Goal: Transaction & Acquisition: Purchase product/service

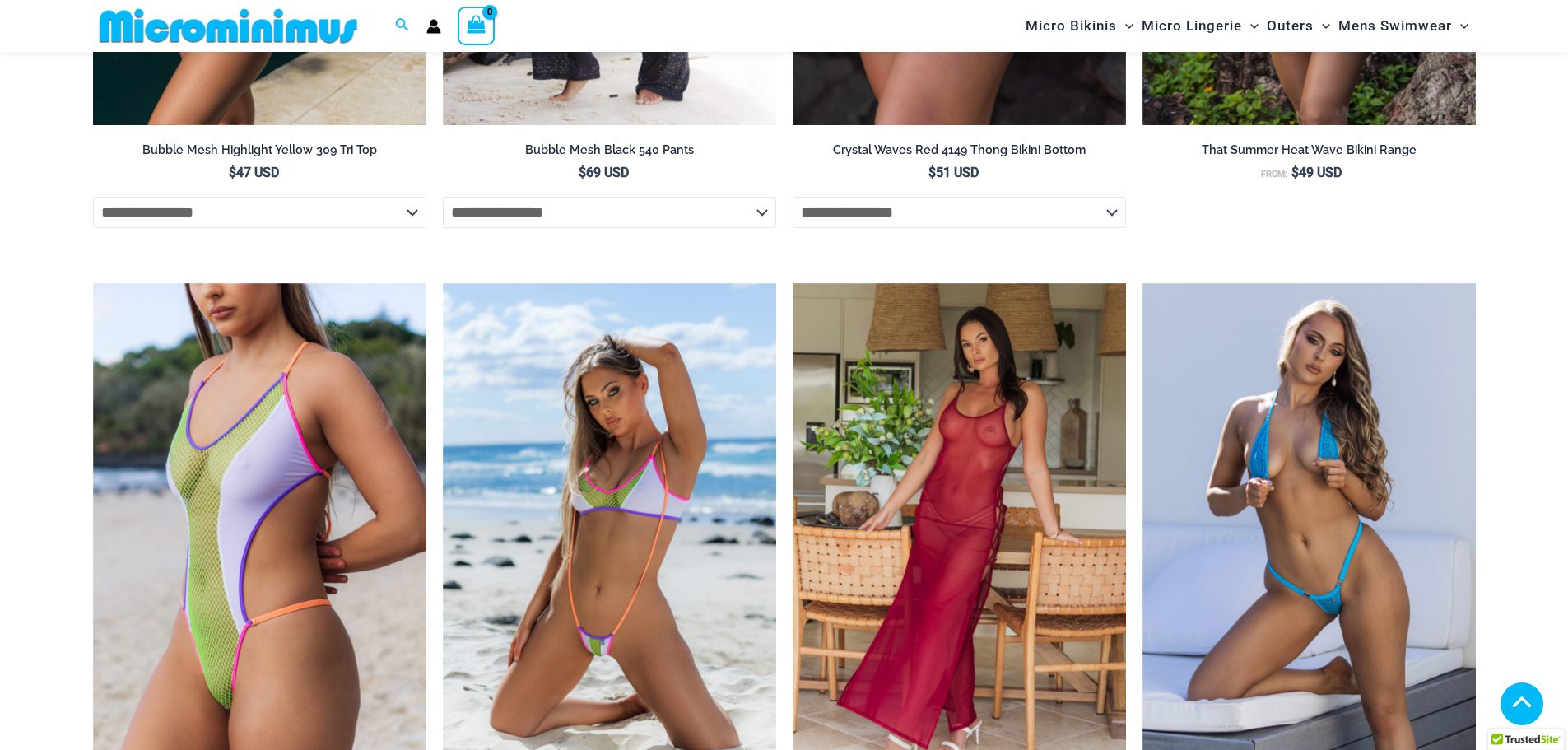
scroll to position [2786, 0]
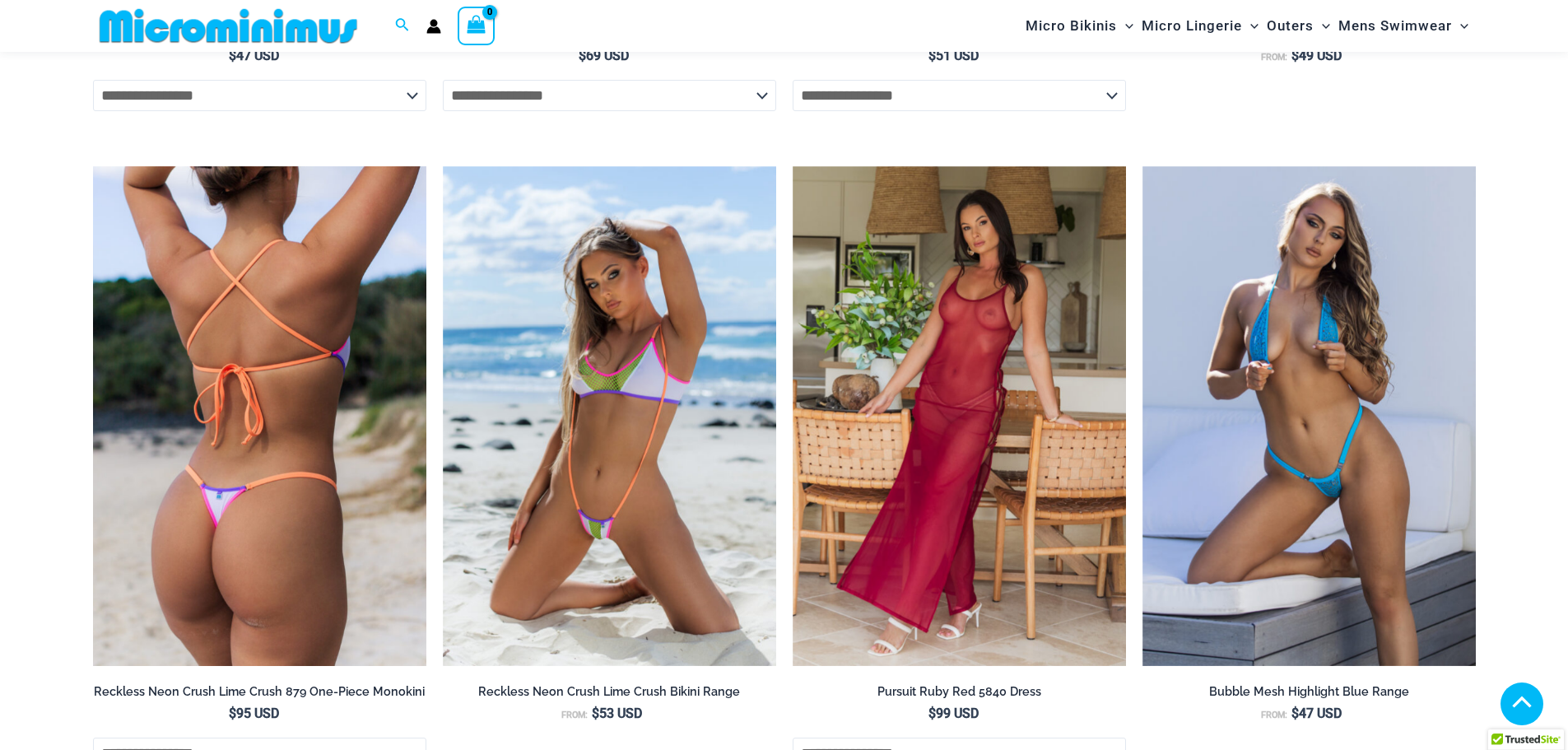
click at [335, 316] on img at bounding box center [259, 416] width 334 height 501
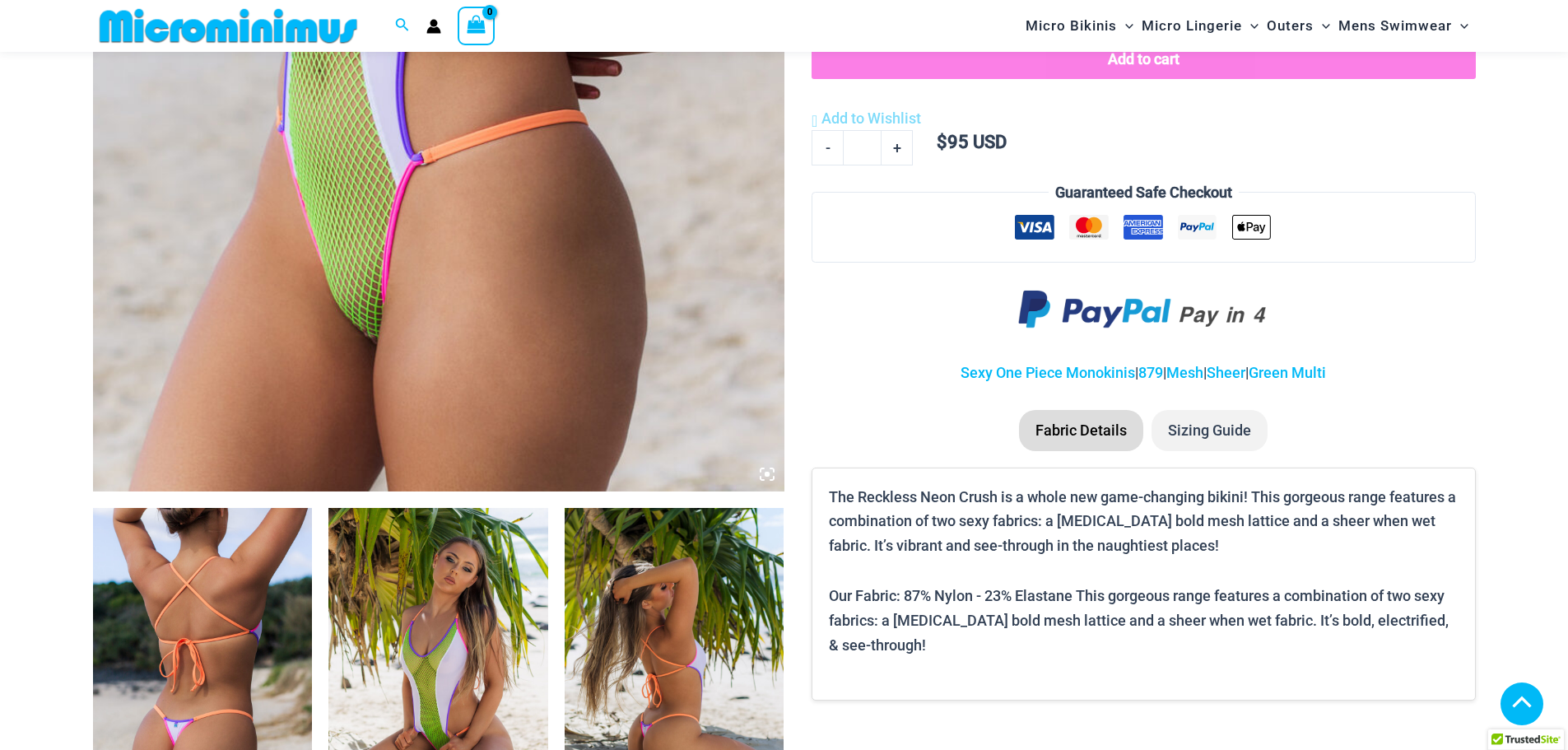
scroll to position [728, 0]
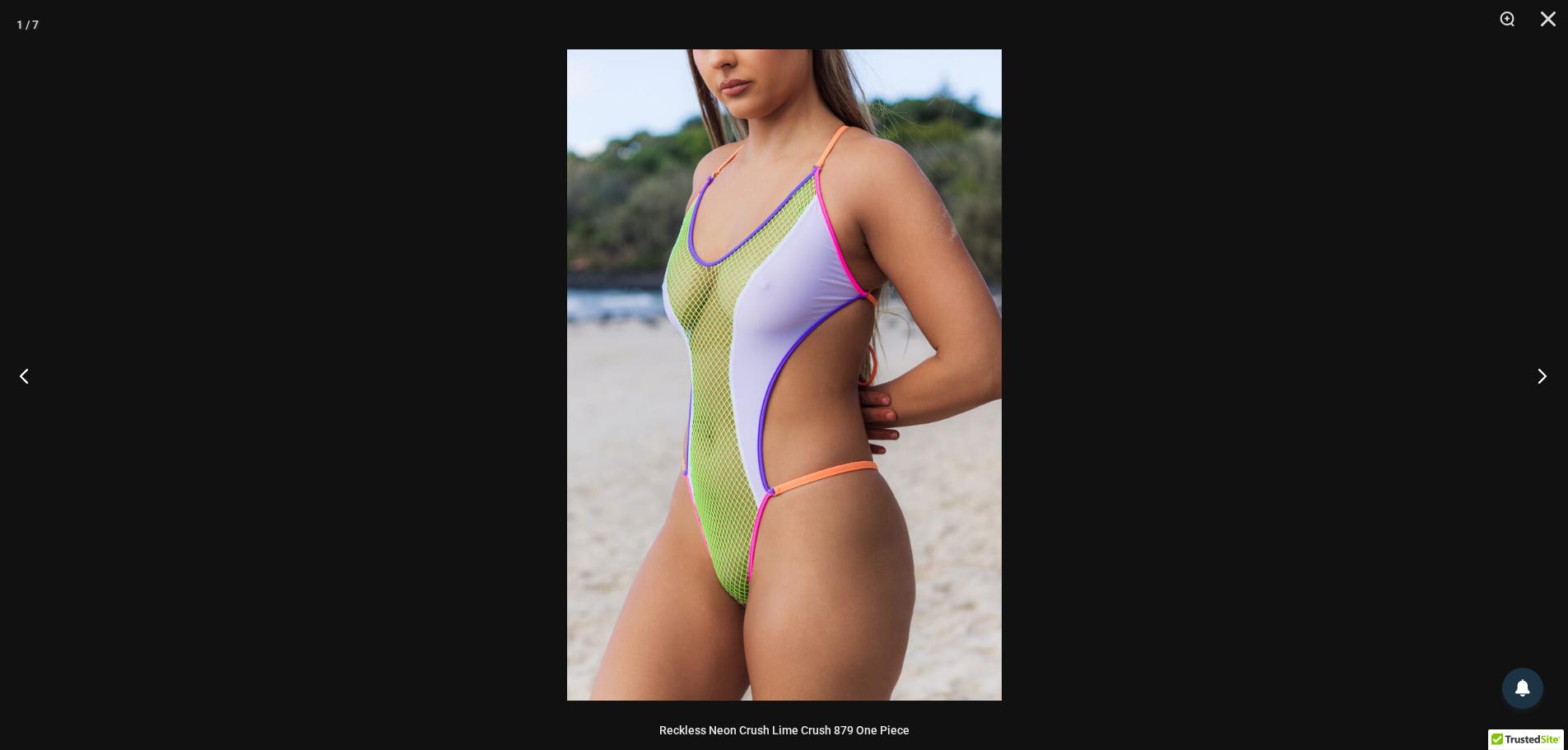
click at [1546, 369] on button "Next" at bounding box center [1537, 375] width 62 height 83
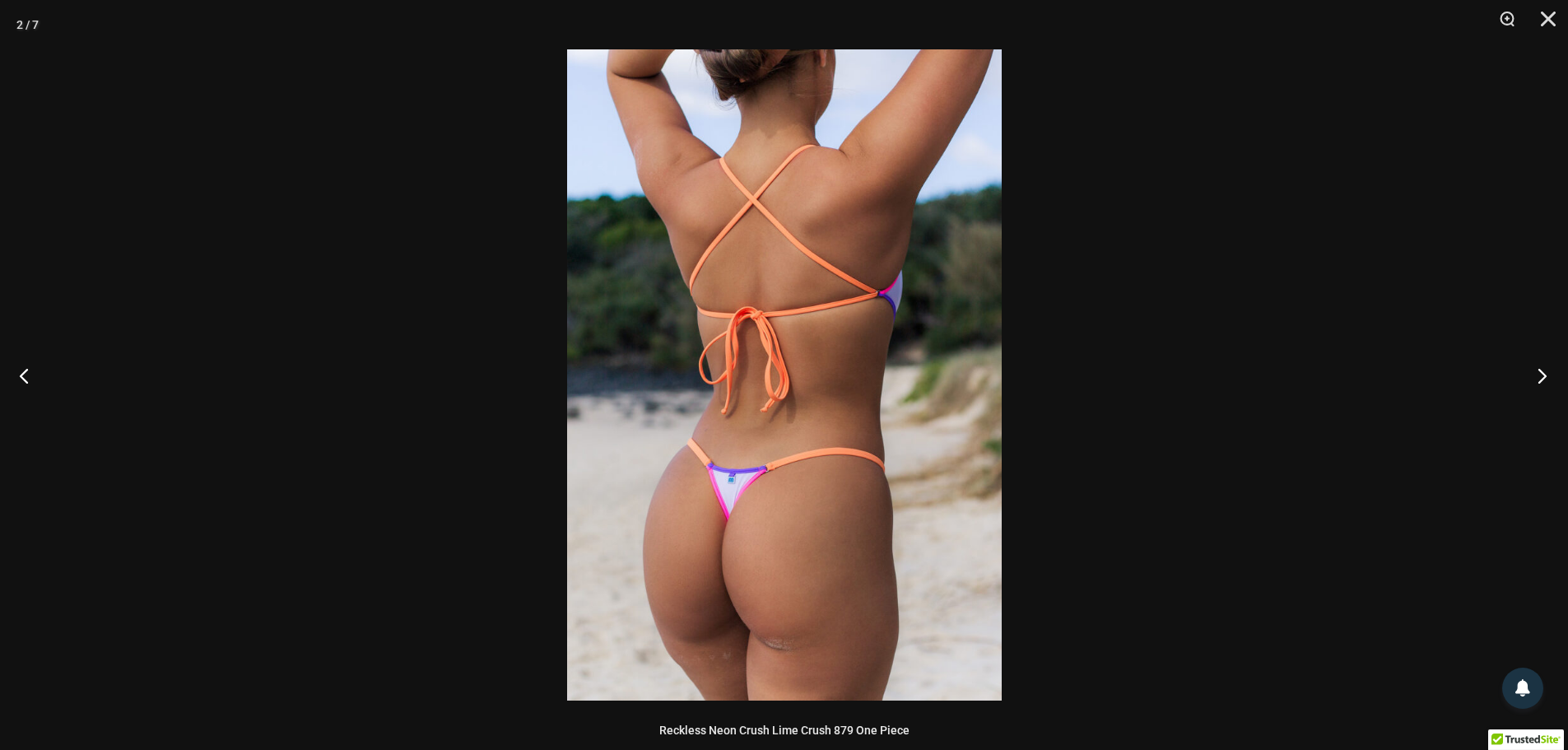
click at [1535, 375] on button "Next" at bounding box center [1537, 375] width 62 height 83
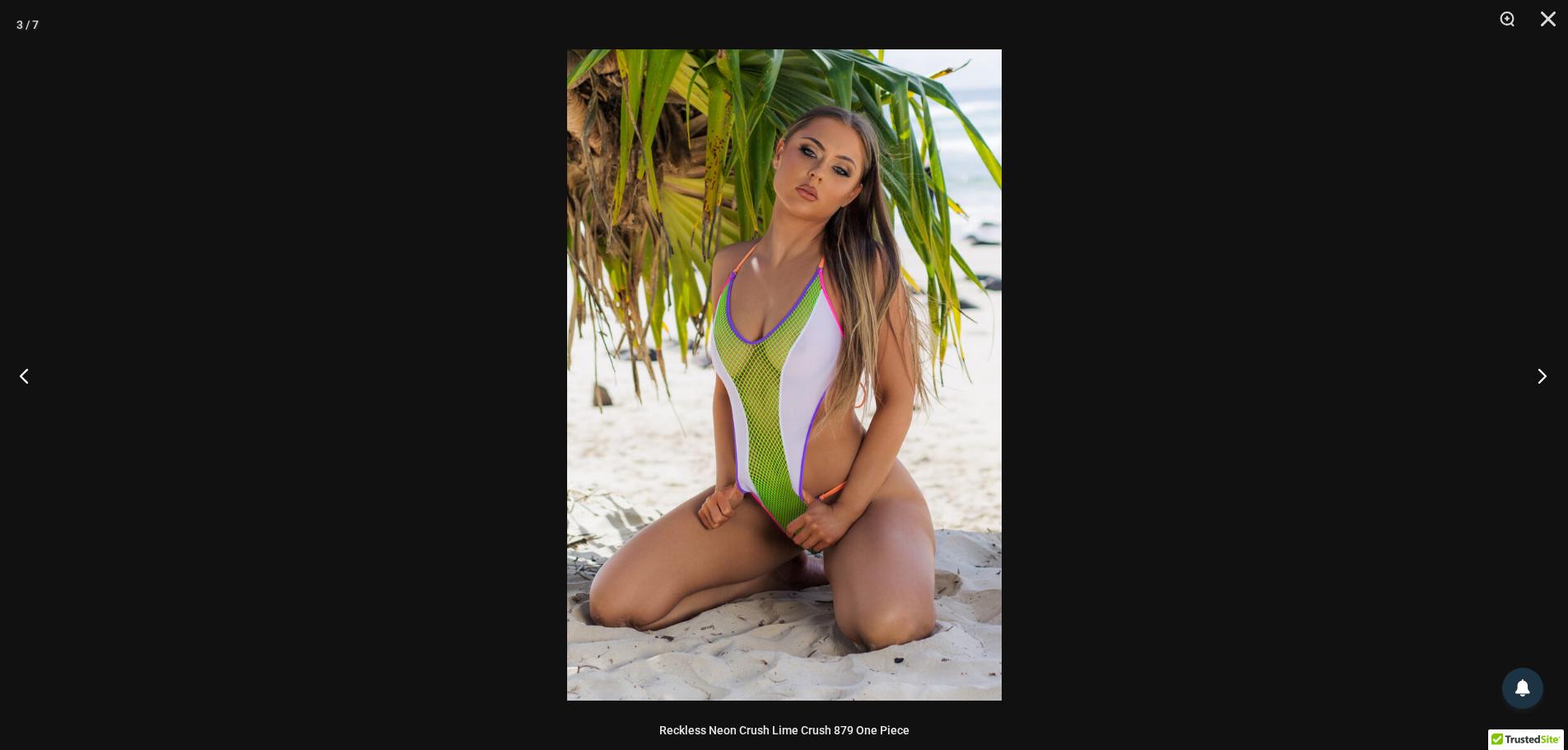
click at [1535, 375] on button "Next" at bounding box center [1537, 375] width 62 height 83
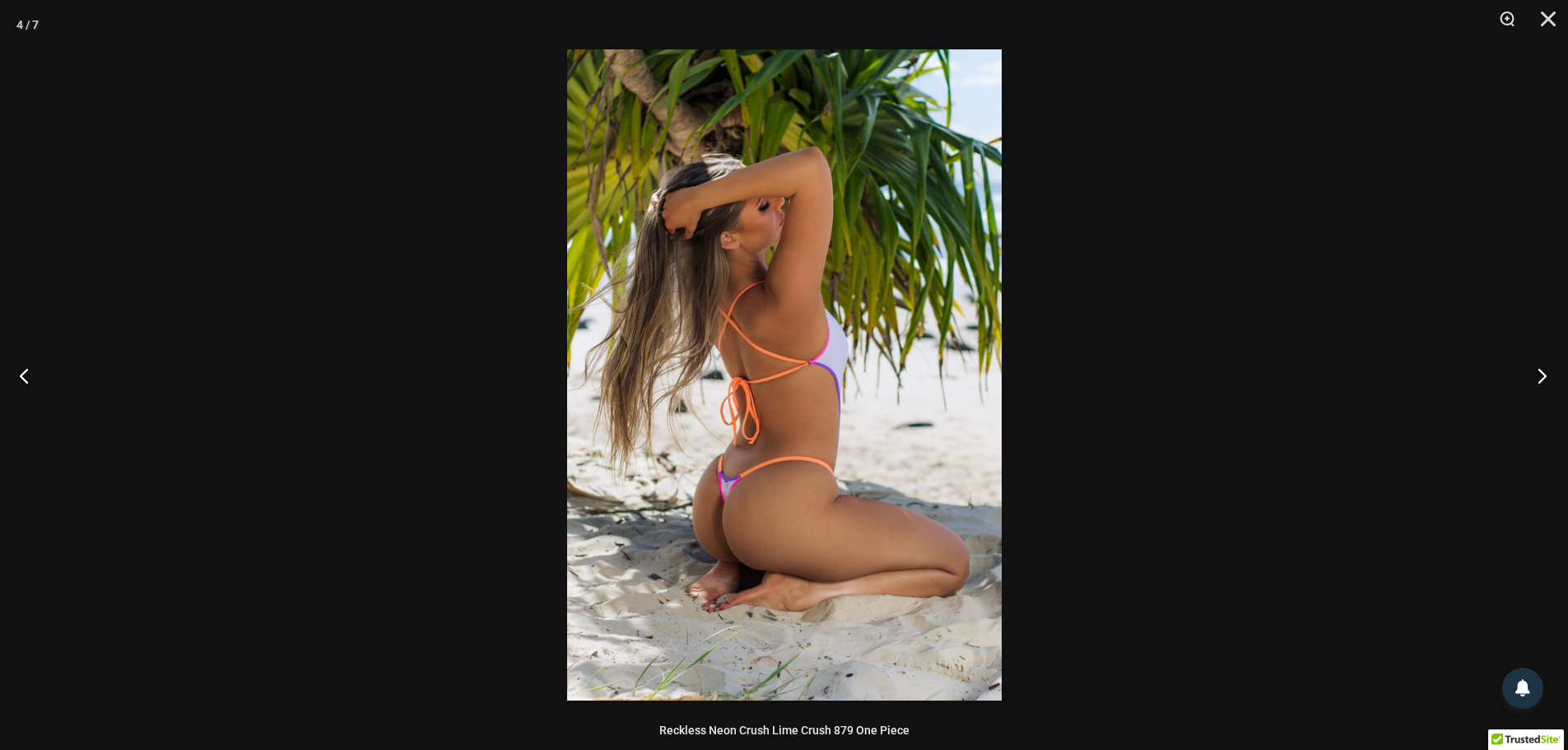
click at [1535, 376] on button "Next" at bounding box center [1537, 375] width 62 height 83
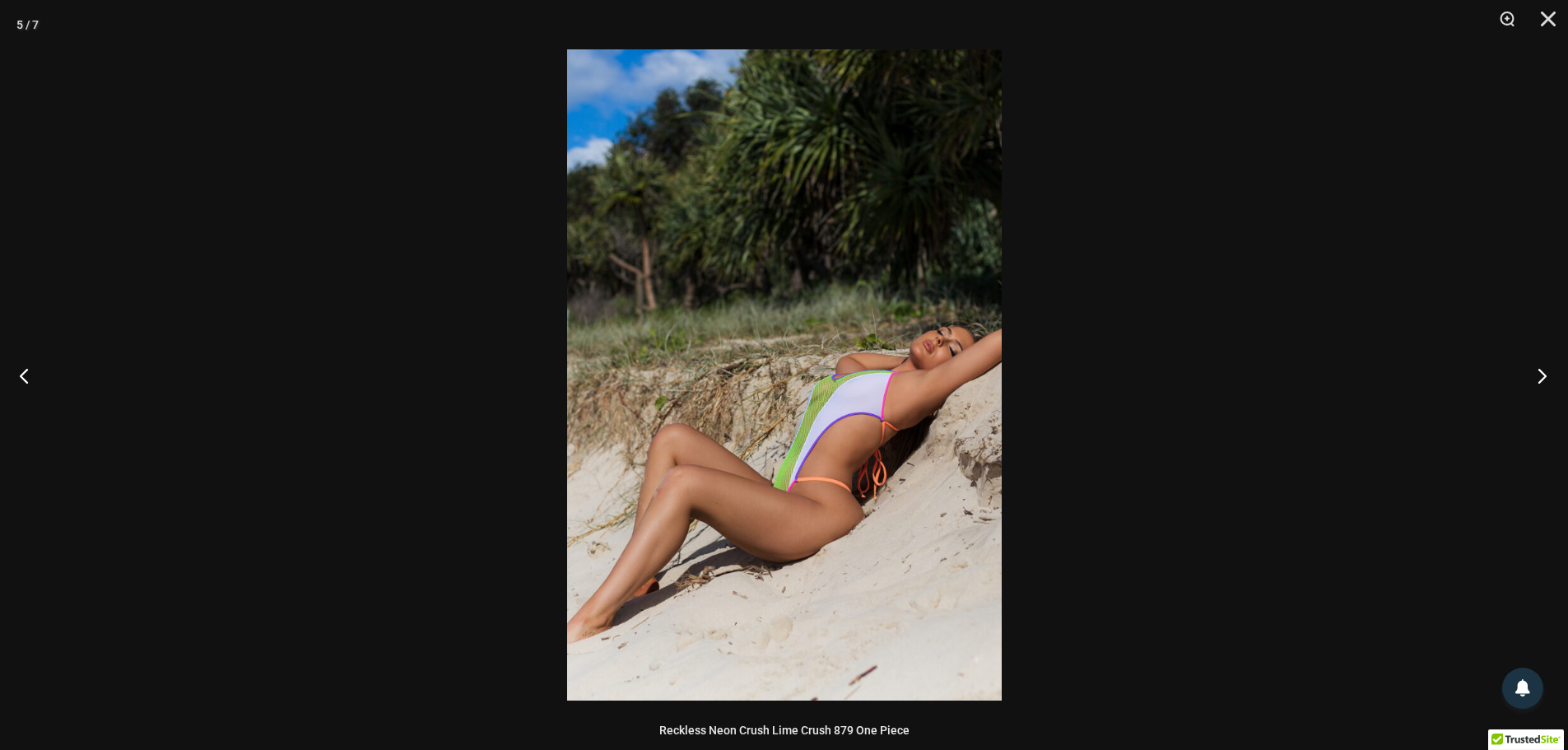
click at [1535, 376] on button "Next" at bounding box center [1537, 375] width 62 height 83
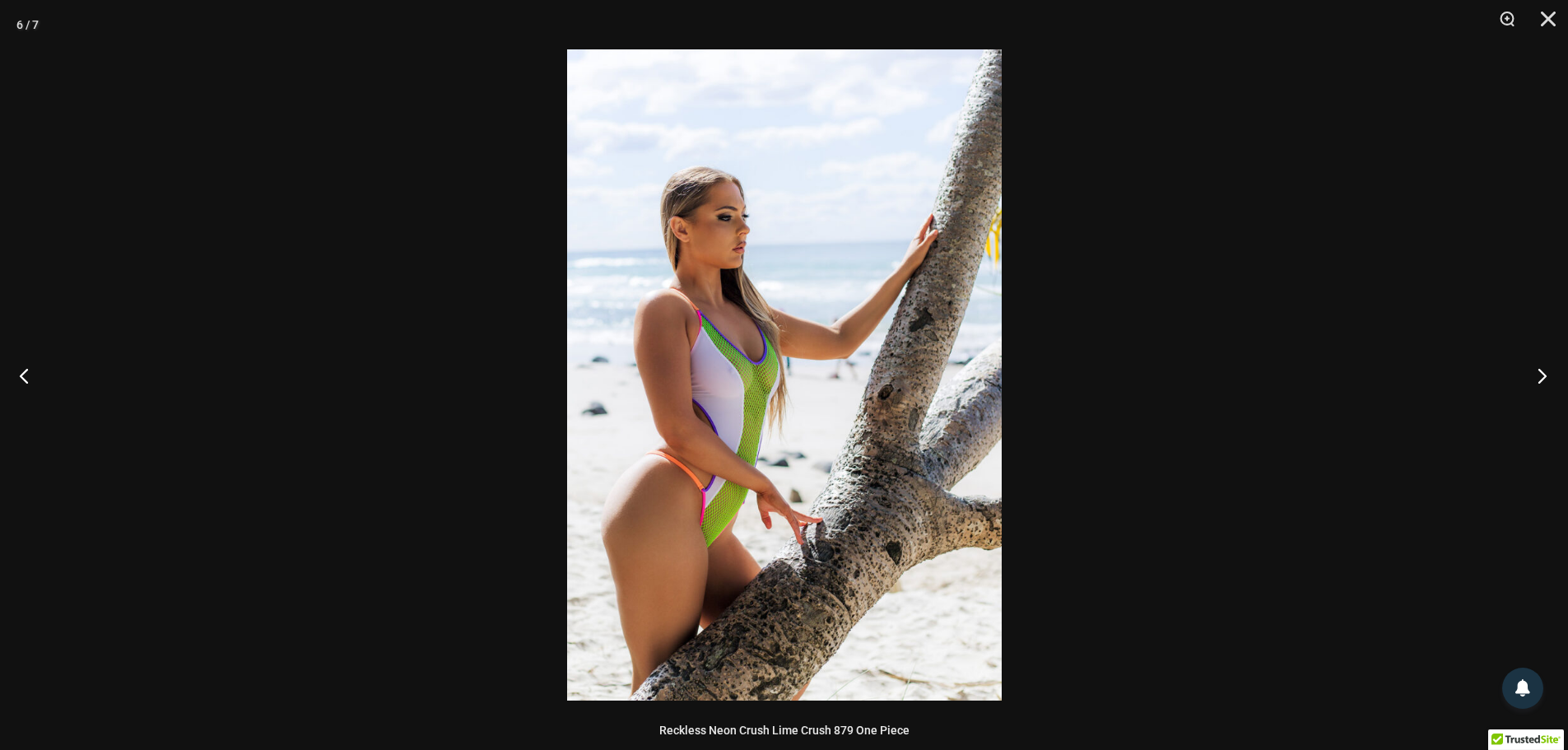
click at [1539, 375] on button "Next" at bounding box center [1537, 375] width 62 height 83
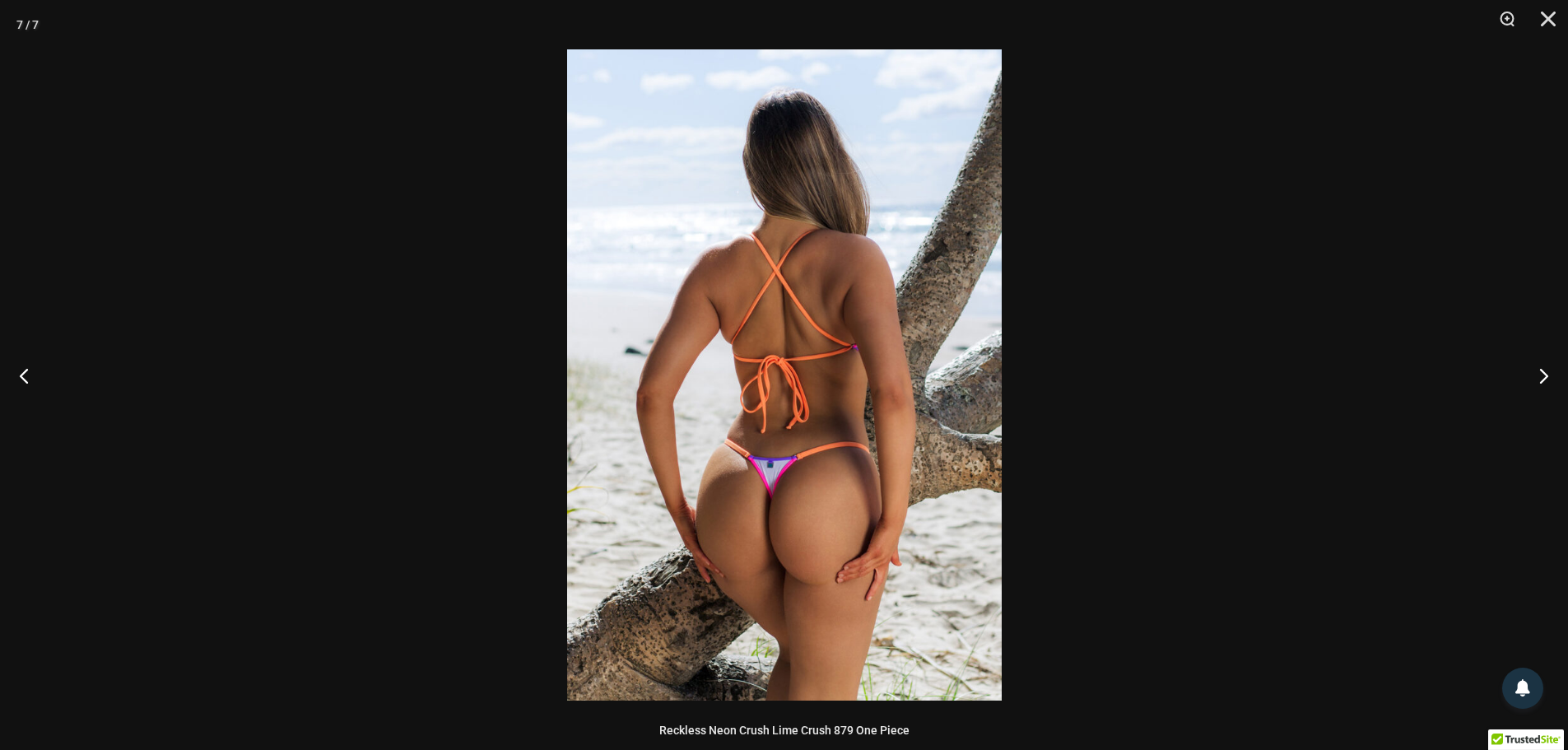
click at [1247, 366] on div at bounding box center [784, 375] width 1568 height 750
